Goal: Task Accomplishment & Management: Manage account settings

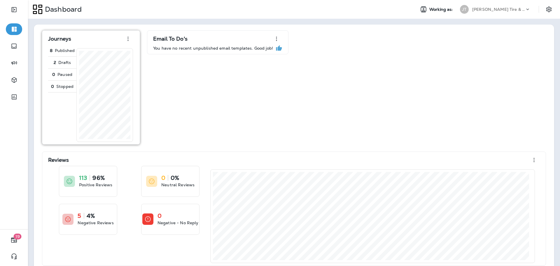
click at [129, 41] on icon "button" at bounding box center [127, 38] width 7 height 7
click at [178, 81] on div "Email To Do's You have no recent unpublished email templates. Good job!" at bounding box center [217, 87] width 141 height 114
drag, startPoint x: 211, startPoint y: 39, endPoint x: 177, endPoint y: 34, distance: 34.5
click at [266, 36] on div "Email To Do's" at bounding box center [217, 39] width 129 height 12
click at [129, 37] on icon "button" at bounding box center [127, 38] width 7 height 7
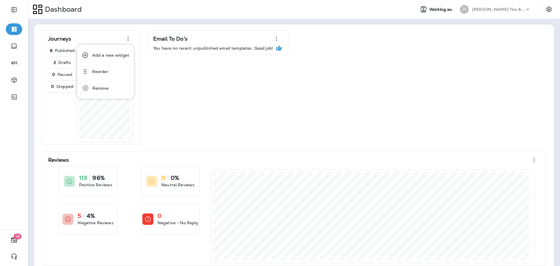
click at [173, 77] on div "Email To Do's You have no recent unpublished email templates. Good job!" at bounding box center [217, 87] width 141 height 114
drag, startPoint x: 66, startPoint y: 117, endPoint x: 183, endPoint y: 99, distance: 117.8
click at [183, 99] on div "Email To Do's You have no recent unpublished email templates. Good job!" at bounding box center [217, 87] width 141 height 114
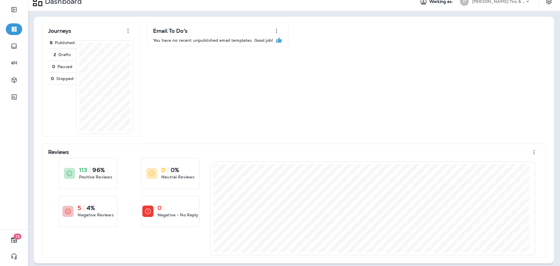
scroll to position [11, 0]
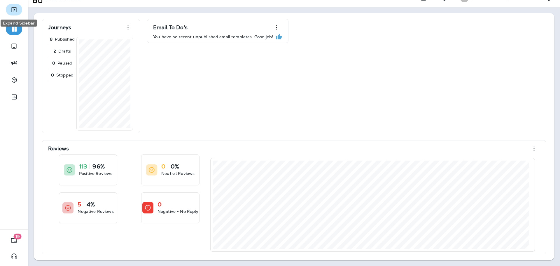
click at [14, 13] on icon "Expand Sidebar" at bounding box center [13, 9] width 7 height 7
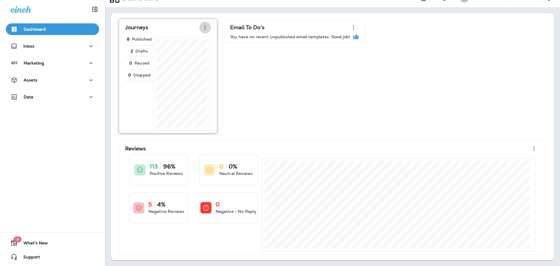
click at [201, 27] on button "button" at bounding box center [205, 28] width 12 height 12
click at [185, 58] on div "Reorder" at bounding box center [177, 60] width 16 height 7
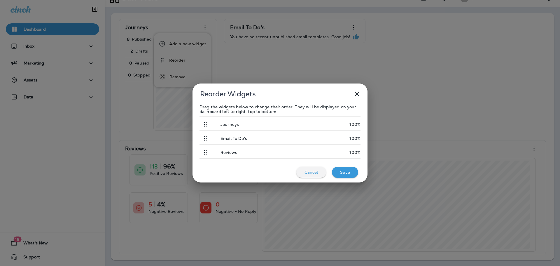
click at [346, 175] on div "Save" at bounding box center [344, 172] width 17 height 8
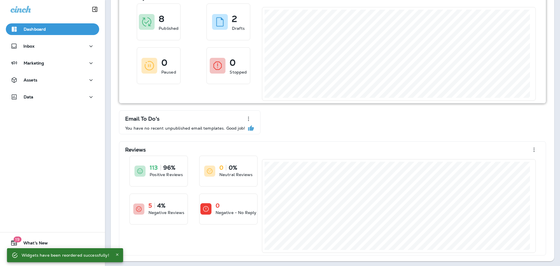
scroll to position [42, 0]
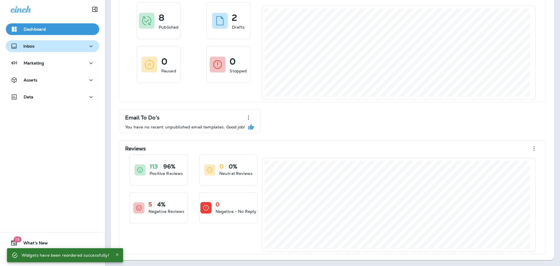
click at [38, 45] on div "Inbox" at bounding box center [52, 46] width 84 height 7
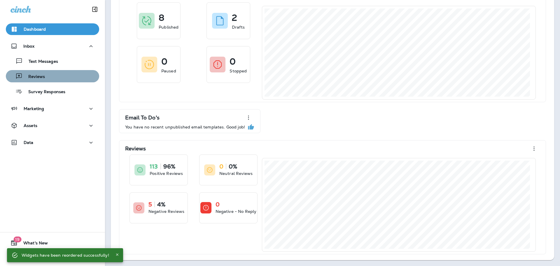
click at [55, 74] on div "Reviews" at bounding box center [52, 76] width 89 height 9
